Goal: Information Seeking & Learning: Learn about a topic

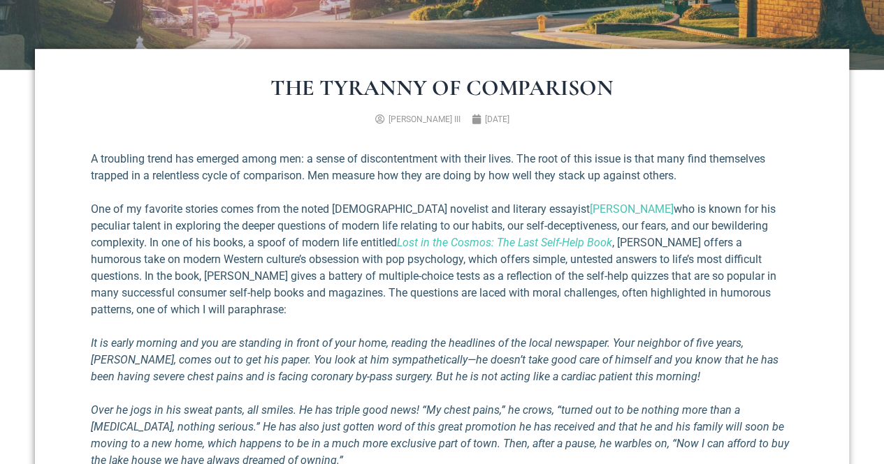
scroll to position [70, 0]
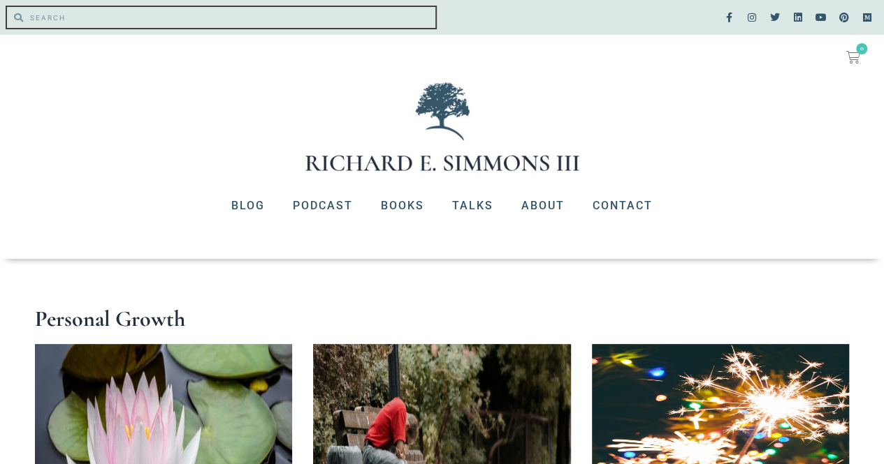
click at [29, 20] on input "Search" at bounding box center [229, 17] width 412 height 21
type input ""August 25, 2025""
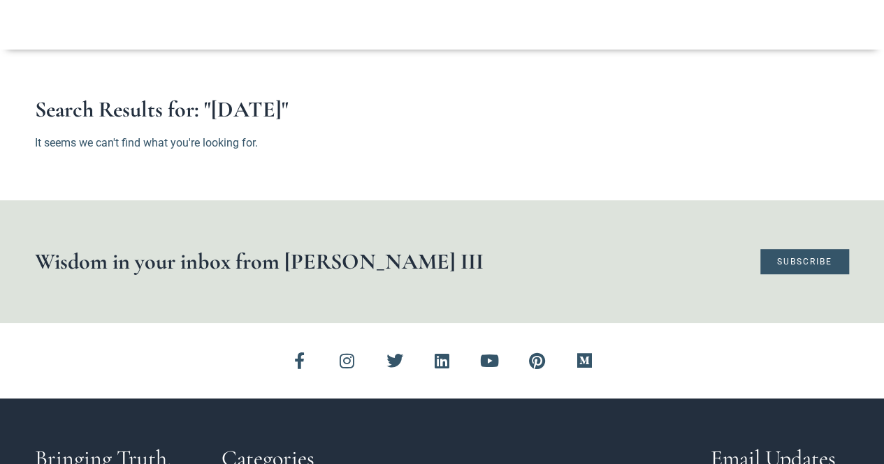
scroll to position [349, 0]
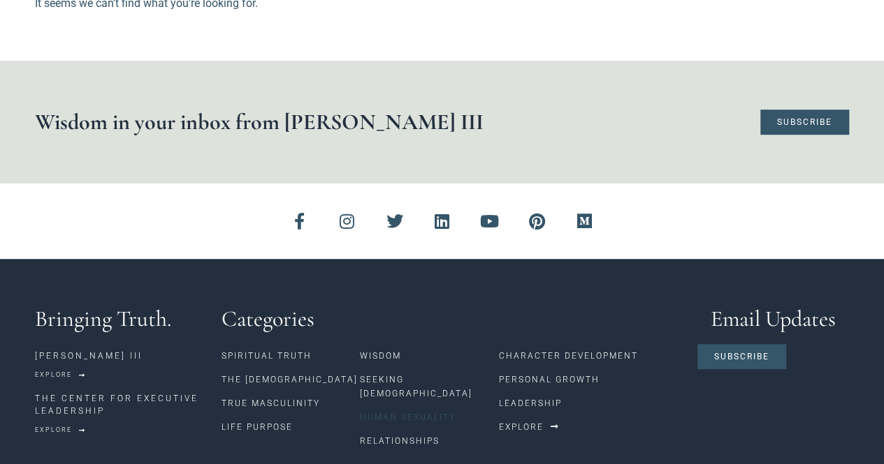
click at [409, 406] on link "Human Sexuality" at bounding box center [429, 418] width 138 height 24
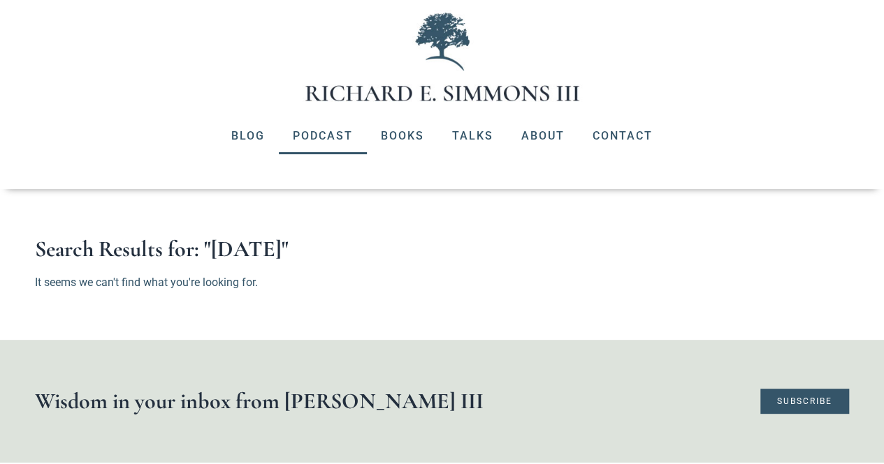
click at [310, 133] on link "Podcast" at bounding box center [323, 136] width 88 height 36
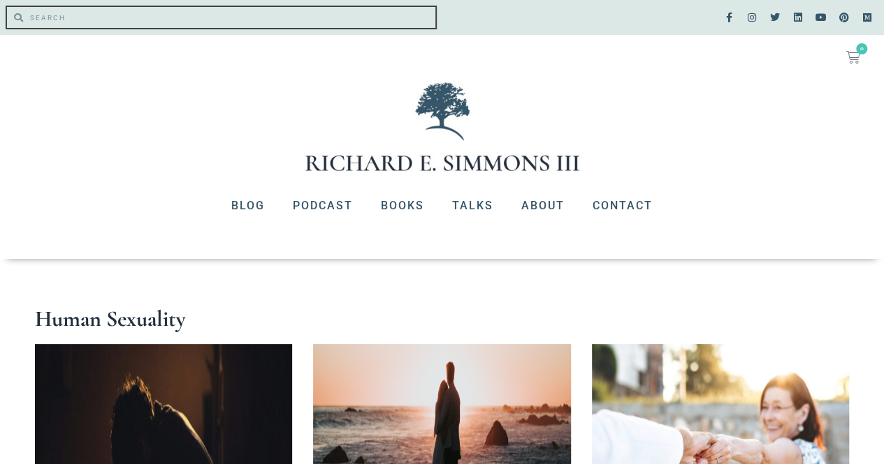
click at [42, 17] on input "Search" at bounding box center [229, 17] width 412 height 21
type input "masturbation"
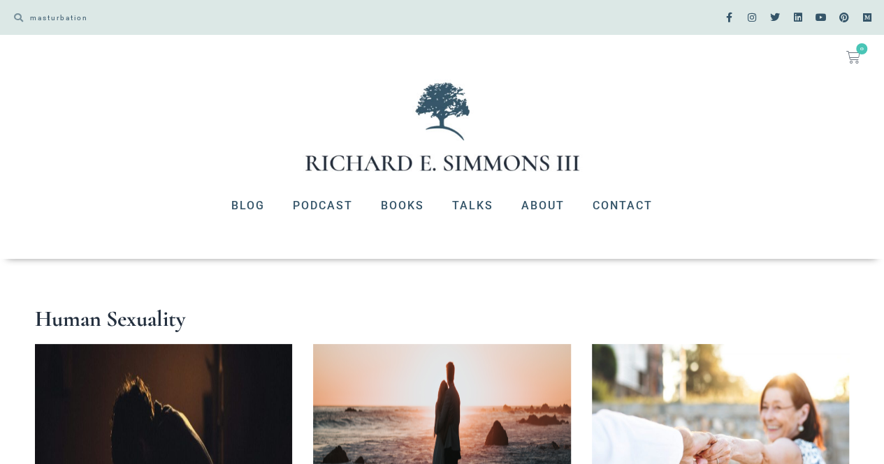
scroll to position [279, 0]
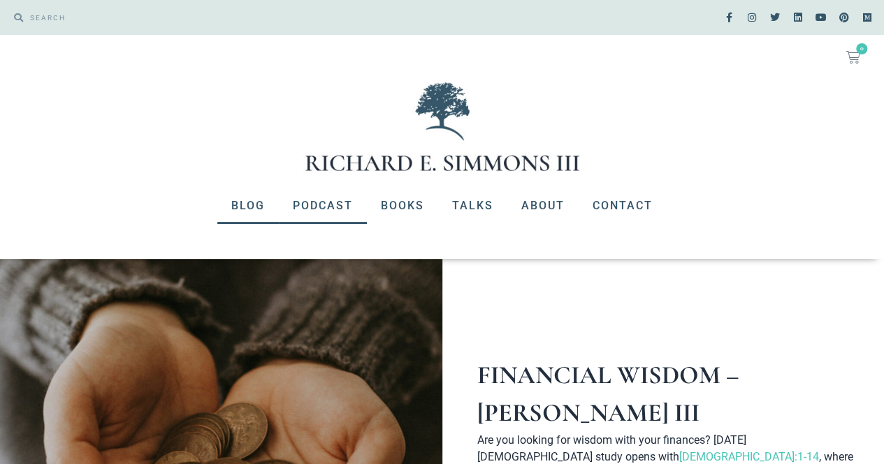
click at [245, 205] on link "Blog" at bounding box center [247, 206] width 61 height 36
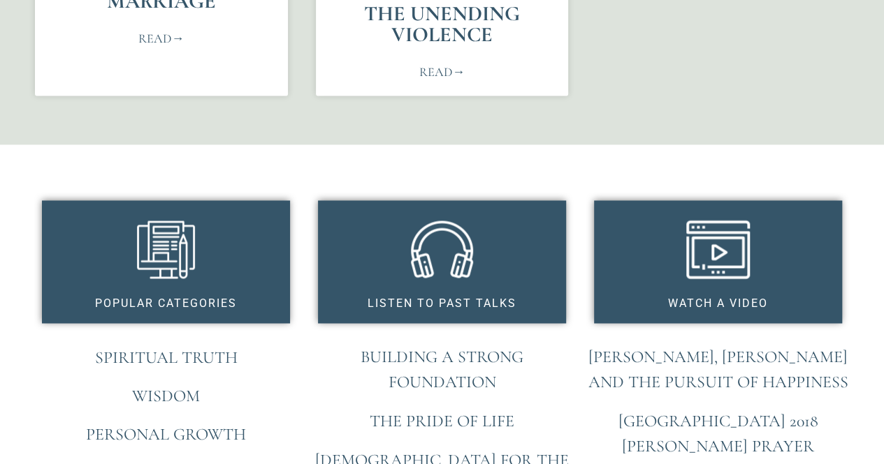
scroll to position [1048, 0]
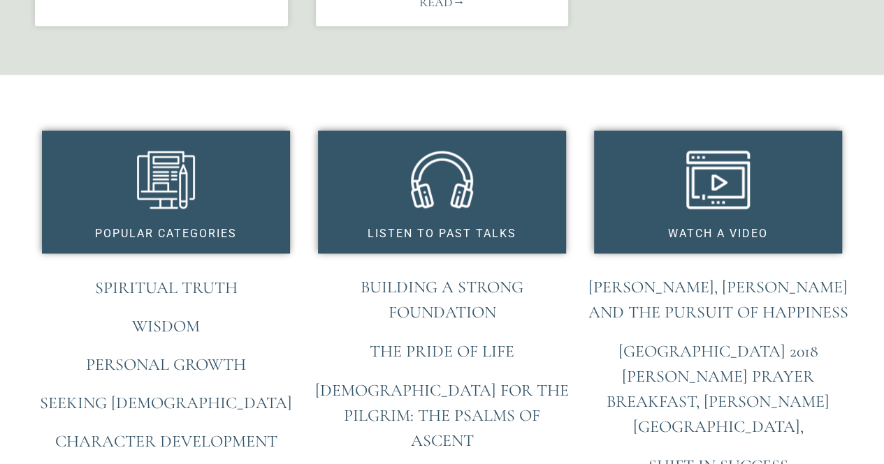
click at [422, 228] on h3 "Listen to past Talks" at bounding box center [442, 233] width 220 height 11
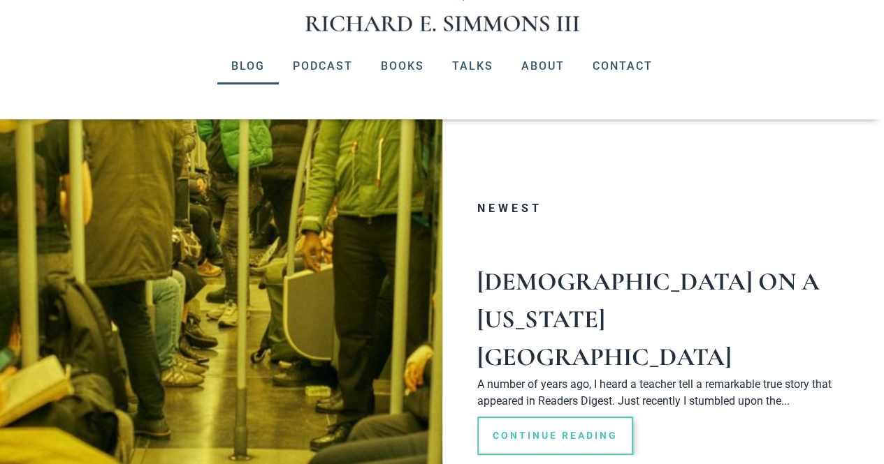
scroll to position [210, 0]
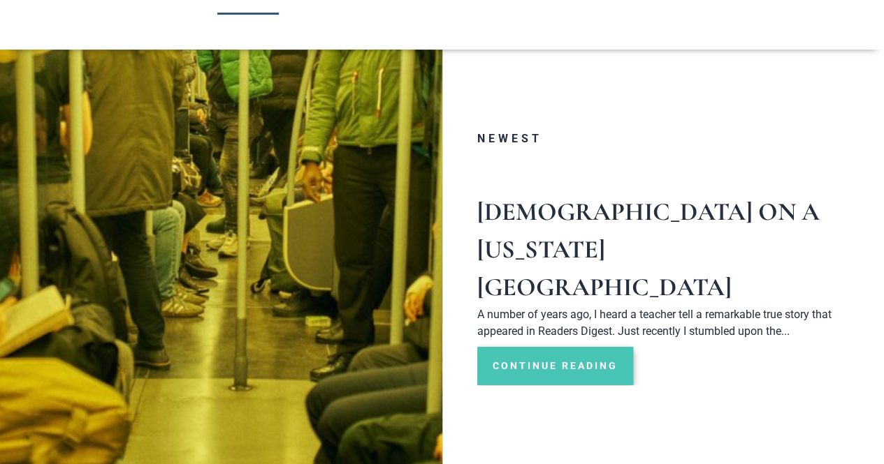
click at [517, 347] on link "Continue Reading" at bounding box center [555, 366] width 156 height 38
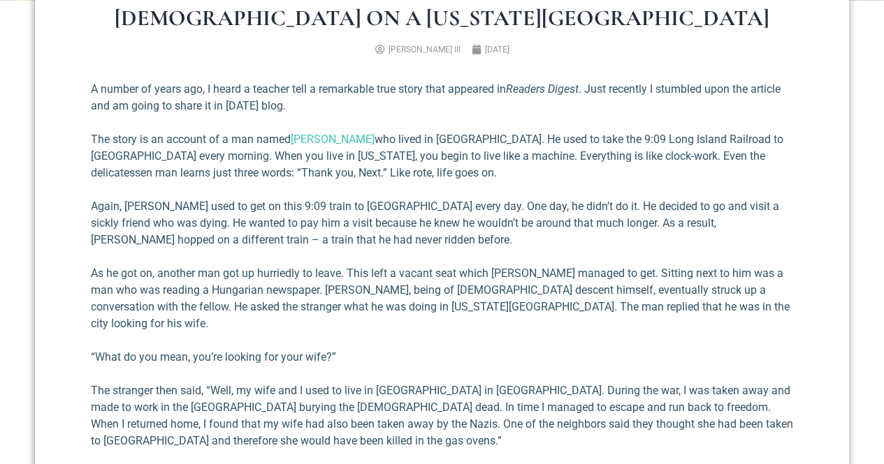
scroll to position [140, 0]
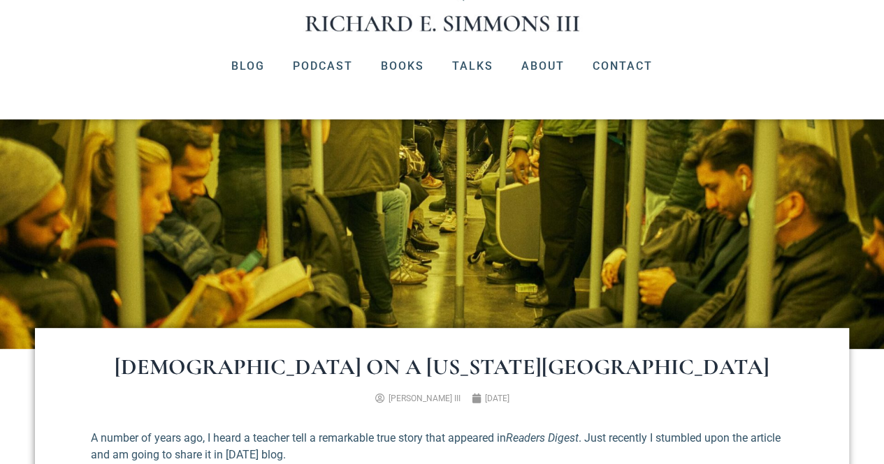
click at [471, 399] on icon at bounding box center [476, 399] width 10 height 10
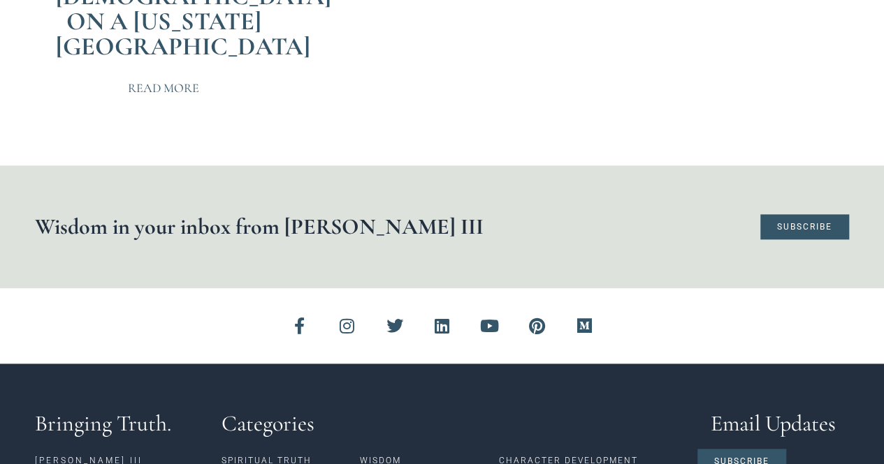
scroll to position [772, 0]
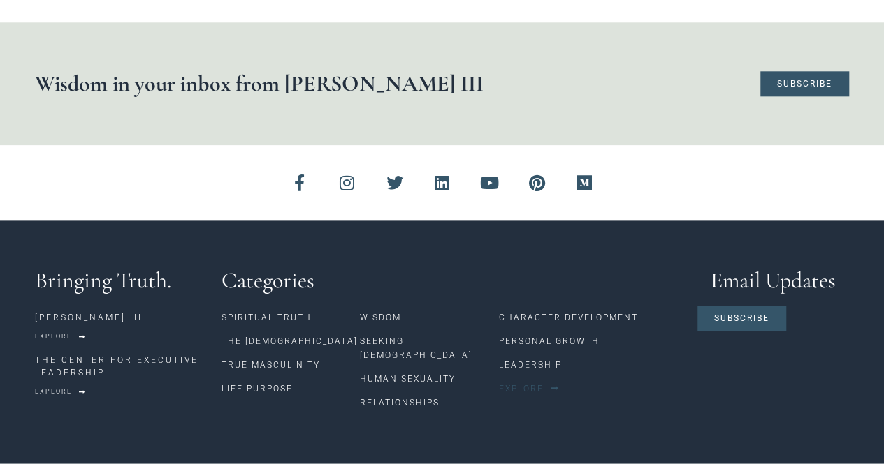
click at [537, 385] on span "Explore" at bounding box center [520, 389] width 45 height 8
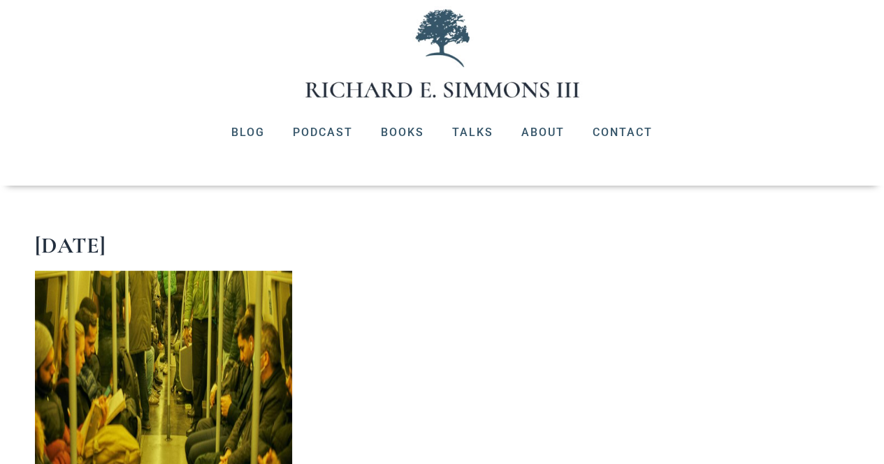
scroll to position [0, 0]
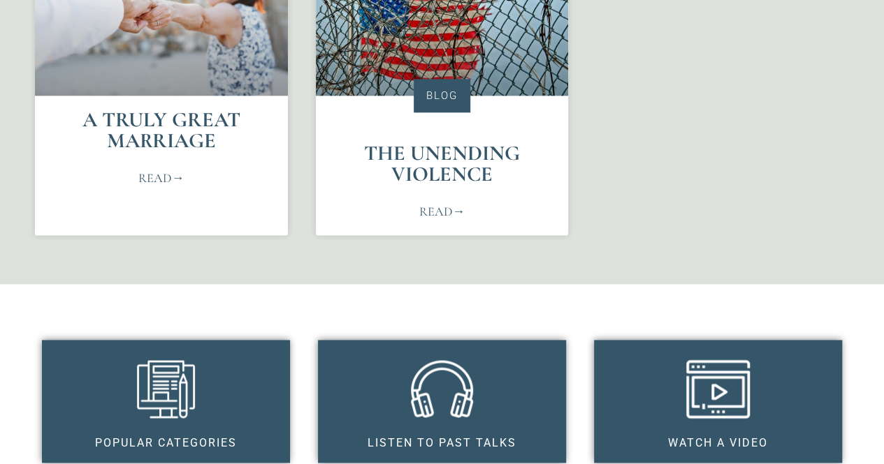
scroll to position [978, 0]
